Goal: Transaction & Acquisition: Purchase product/service

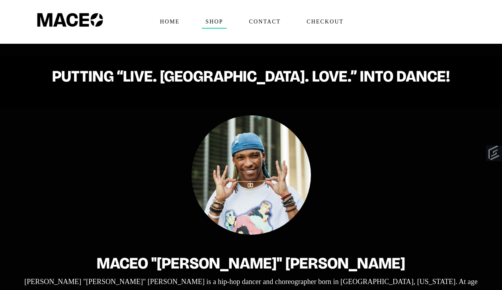
click at [217, 18] on span "Shop" at bounding box center [214, 22] width 24 height 13
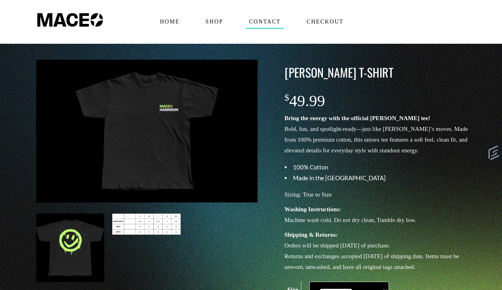
click at [277, 21] on span "Contact" at bounding box center [265, 22] width 39 height 13
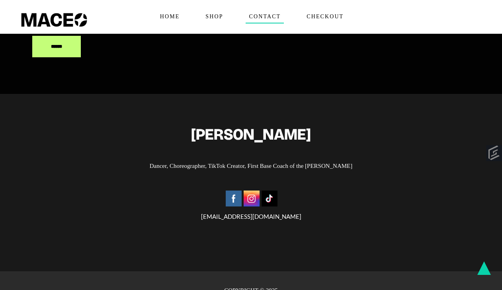
scroll to position [395, 0]
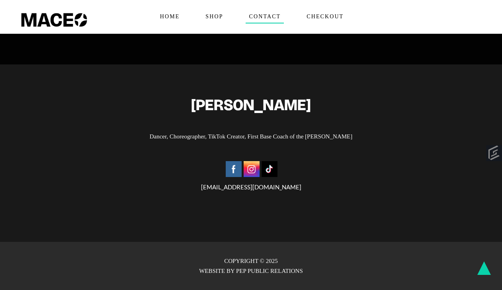
click at [252, 170] on img at bounding box center [252, 169] width 16 height 16
